Goal: Navigation & Orientation: Find specific page/section

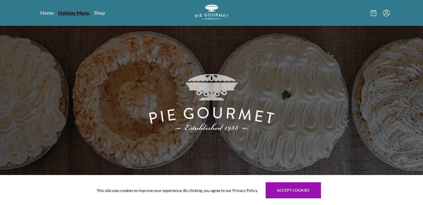
click at [70, 11] on link "Holiday Menu" at bounding box center [73, 12] width 31 height 7
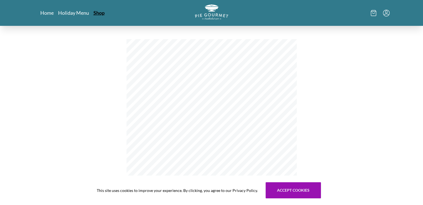
click at [99, 13] on link "Shop" at bounding box center [98, 12] width 11 height 7
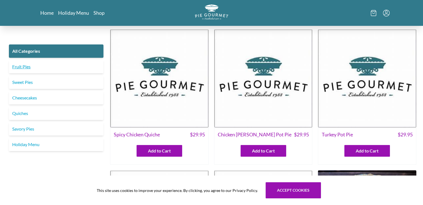
click at [35, 71] on link "Fruit Pies" at bounding box center [56, 66] width 94 height 13
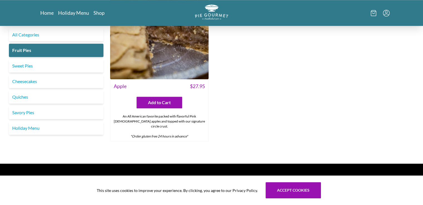
scroll to position [569, 0]
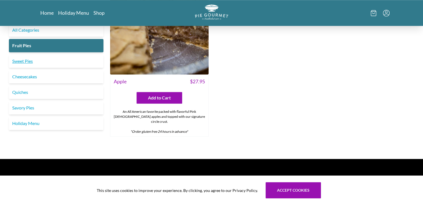
click at [38, 54] on link "Sweet Pies" at bounding box center [56, 60] width 94 height 13
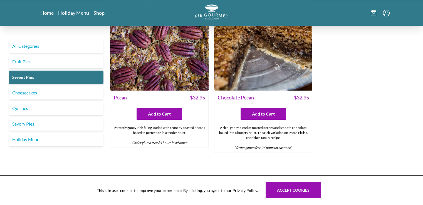
scroll to position [424, 0]
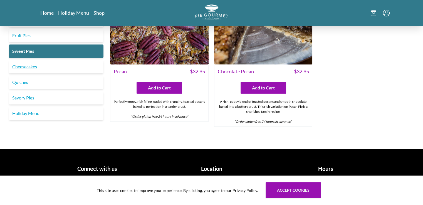
click at [41, 67] on link "Cheesecakes" at bounding box center [56, 66] width 94 height 13
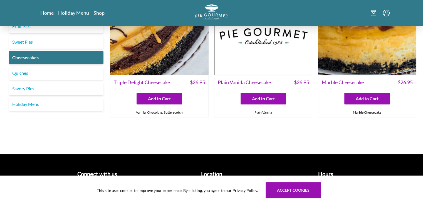
scroll to position [61, 0]
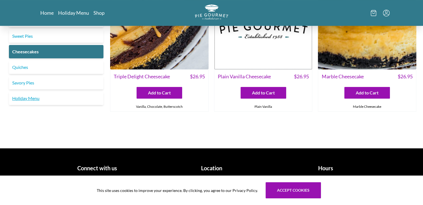
click at [36, 100] on link "Holiday Menu" at bounding box center [56, 98] width 94 height 13
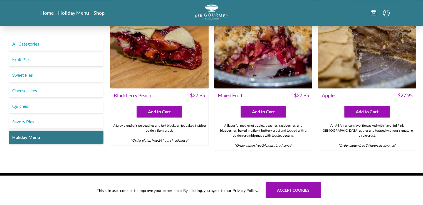
scroll to position [755, 0]
